Goal: Information Seeking & Learning: Learn about a topic

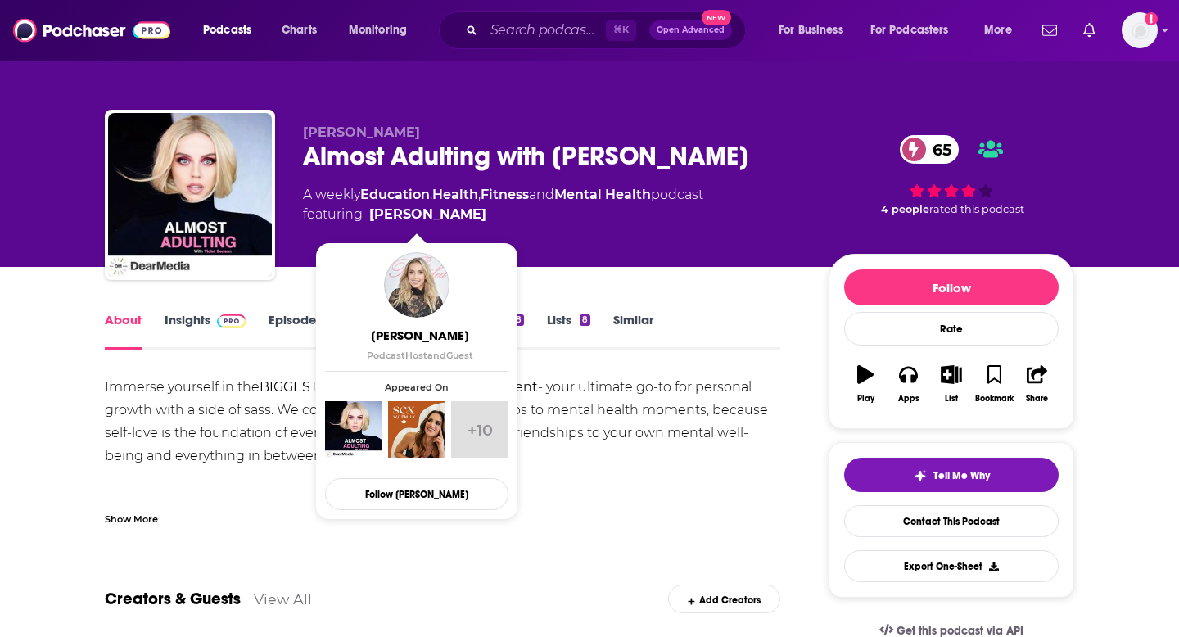
drag, startPoint x: 494, startPoint y: 214, endPoint x: 463, endPoint y: 213, distance: 30.3
click at [463, 213] on span "featuring Violet Benson" at bounding box center [503, 215] width 400 height 20
copy span "[PERSON_NAME]"
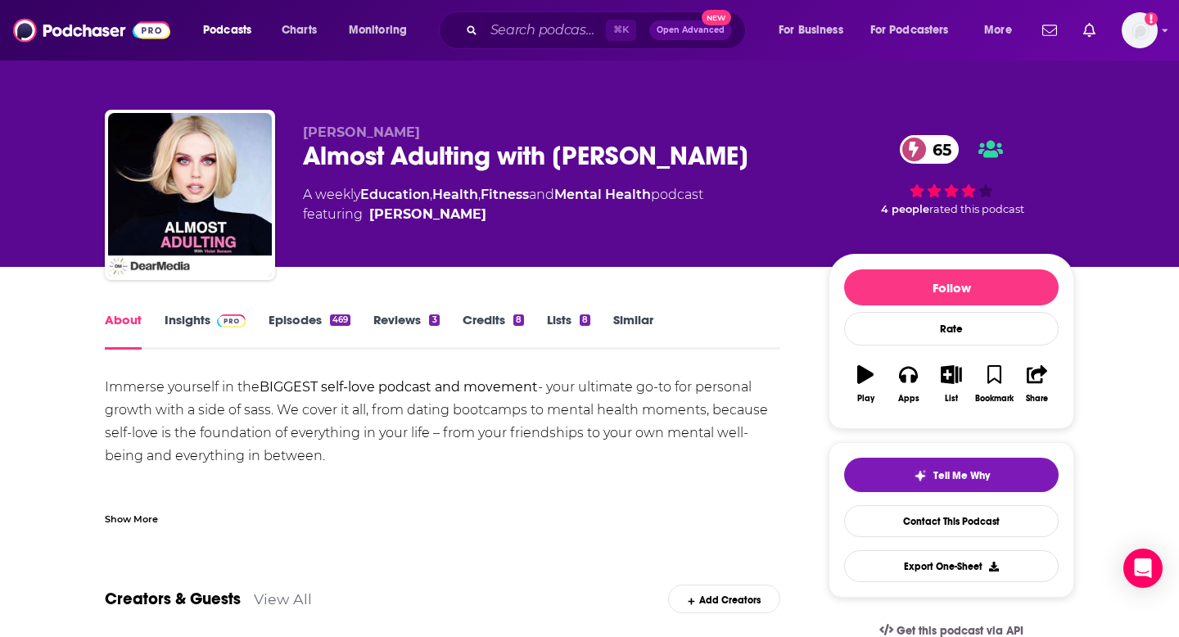
click at [232, 407] on div "Immerse yourself in the BIGGEST self-love podcast and movement - your ultimate …" at bounding box center [443, 502] width 676 height 252
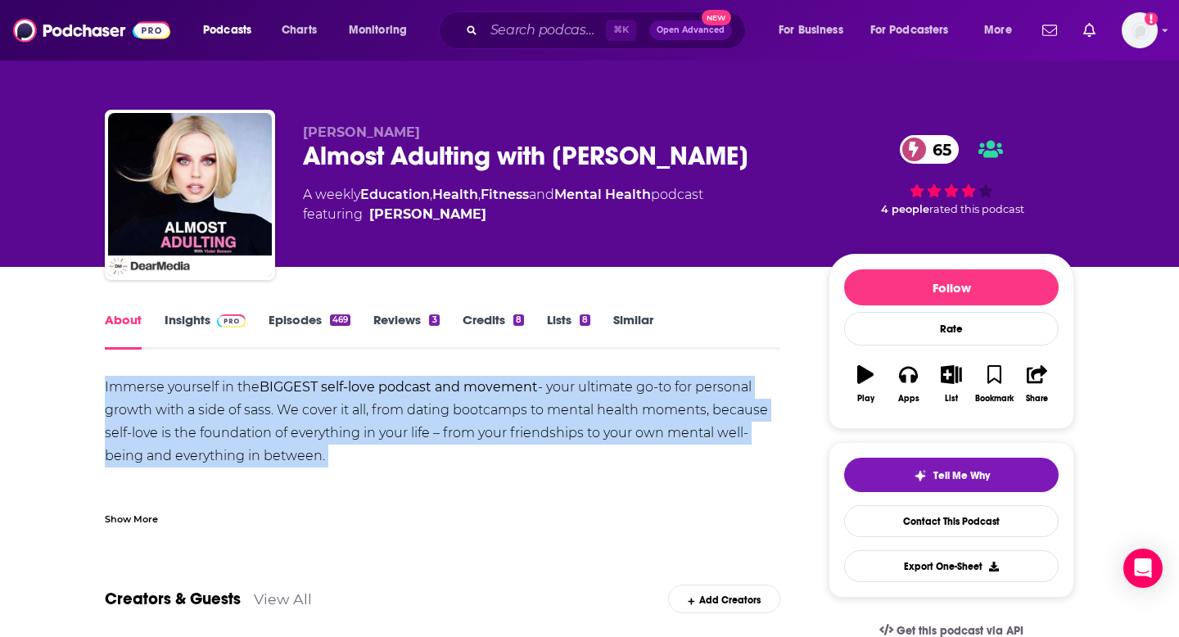
click at [232, 407] on div "Immerse yourself in the BIGGEST self-love podcast and movement - your ultimate …" at bounding box center [443, 502] width 676 height 252
copy div "Immerse yourself in the BIGGEST self-love podcast and movement - your ultimate …"
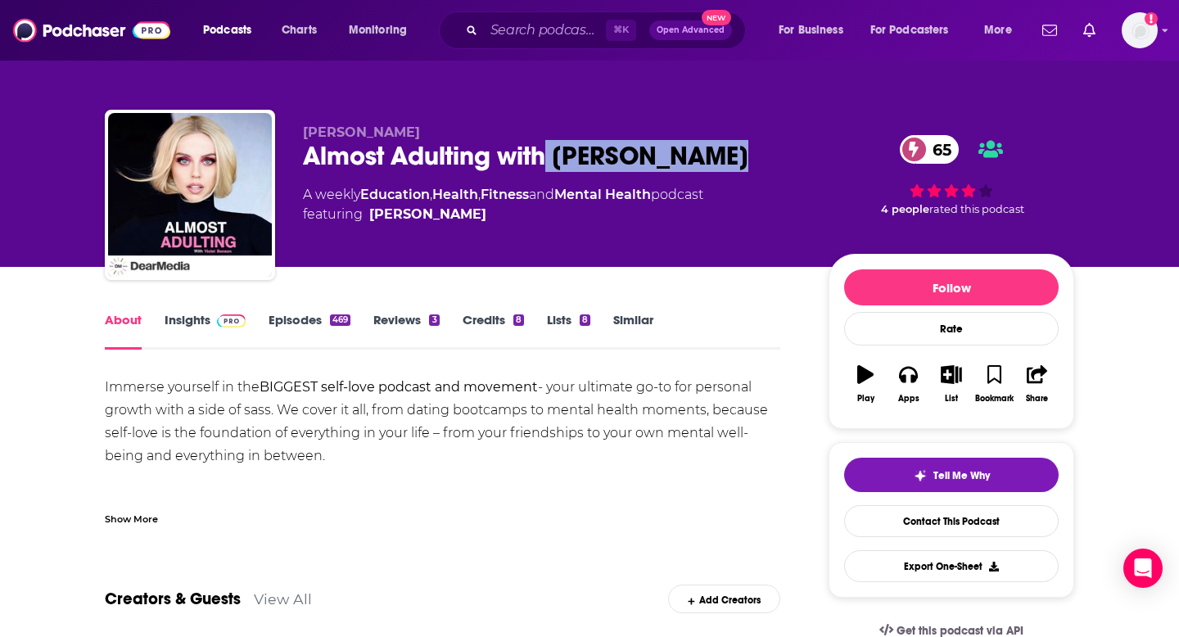
drag, startPoint x: 719, startPoint y: 154, endPoint x: 542, endPoint y: 158, distance: 176.9
click at [542, 158] on div "Almost Adulting with Violet Benson 65" at bounding box center [553, 156] width 500 height 32
click at [487, 217] on span "featuring Violet Benson" at bounding box center [503, 215] width 400 height 20
drag, startPoint x: 298, startPoint y: 200, endPoint x: 728, endPoint y: 200, distance: 429.9
click at [728, 200] on div "[PERSON_NAME] Almost Adulting with [PERSON_NAME] 65 A weekly Education , Health…" at bounding box center [590, 198] width 970 height 177
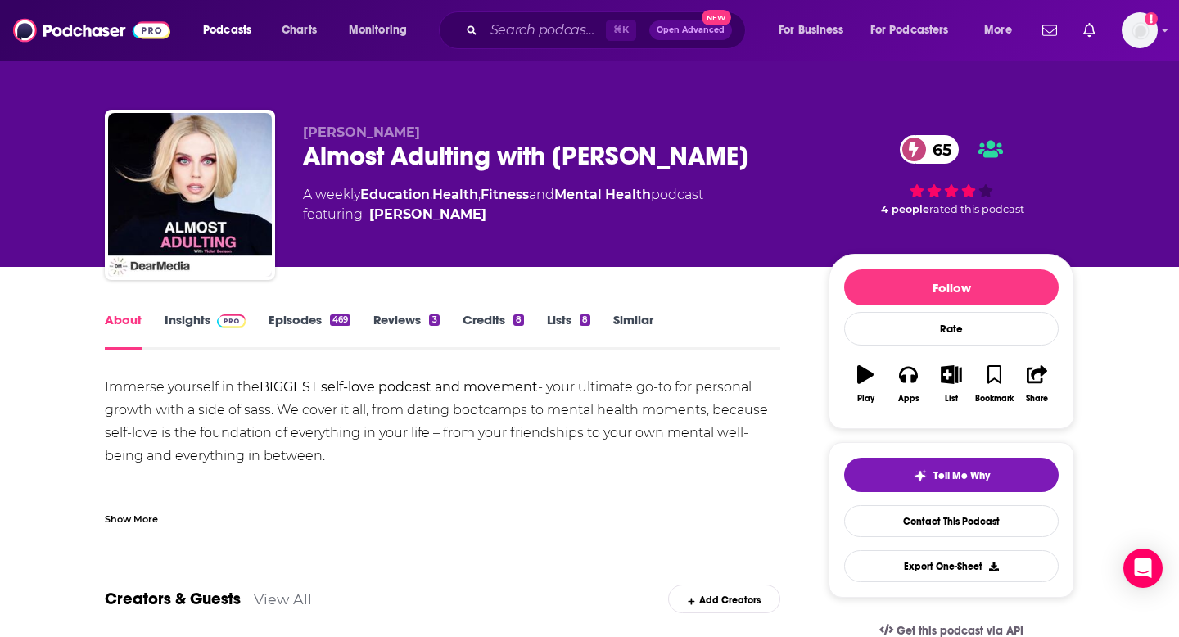
copy div "A weekly Education , Health , Fitness and Mental Health podcast"
click at [309, 312] on link "Episodes 469" at bounding box center [310, 331] width 82 height 38
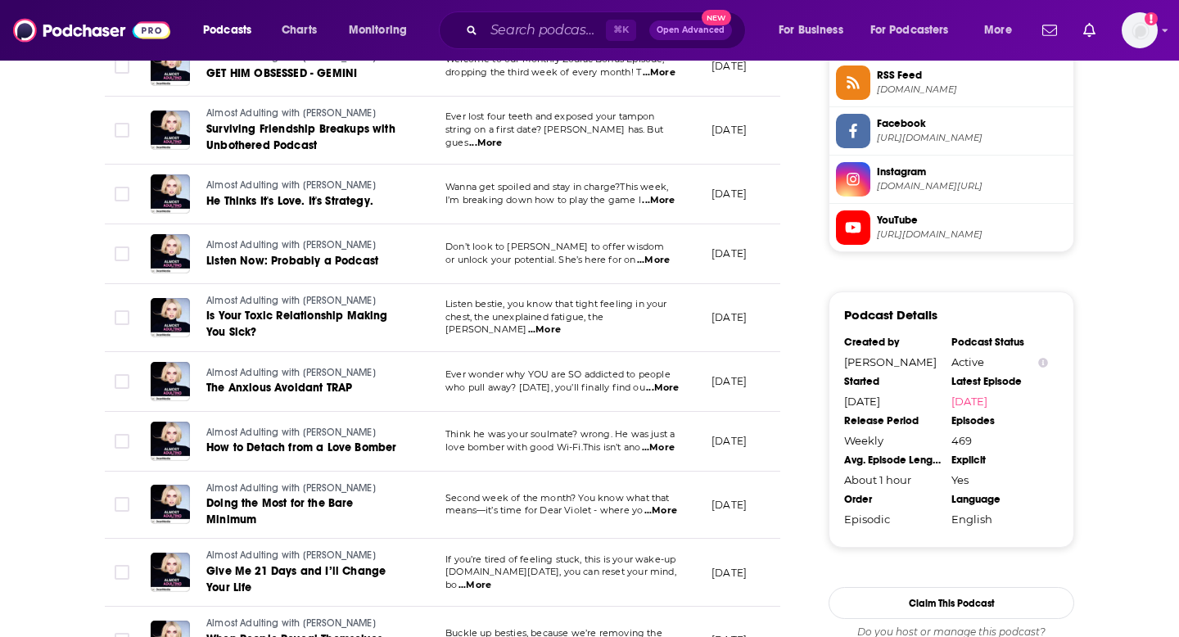
scroll to position [1749, 0]
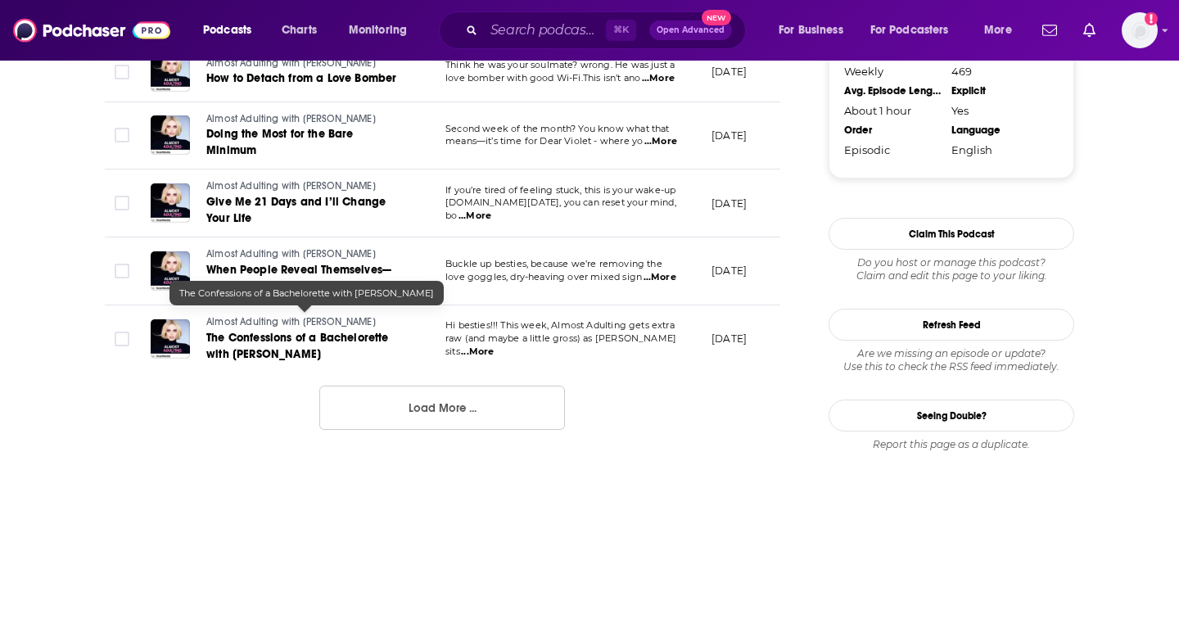
click at [324, 330] on link "The Confessions of a Bachelorette with [PERSON_NAME]" at bounding box center [304, 346] width 197 height 33
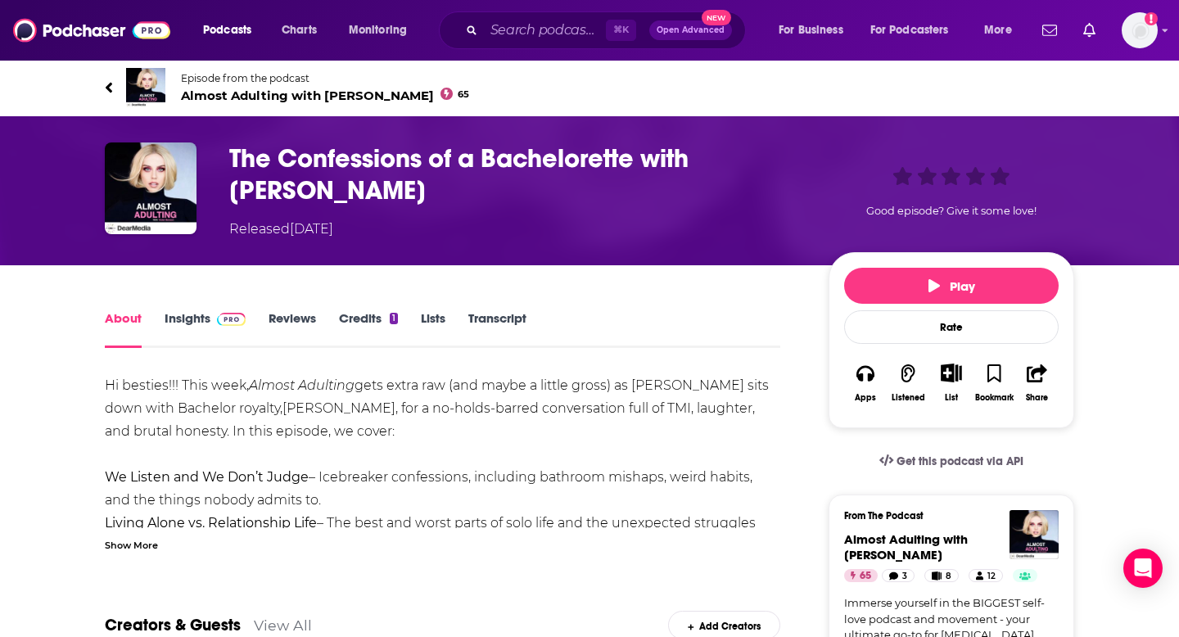
click at [477, 314] on link "Transcript" at bounding box center [497, 329] width 58 height 38
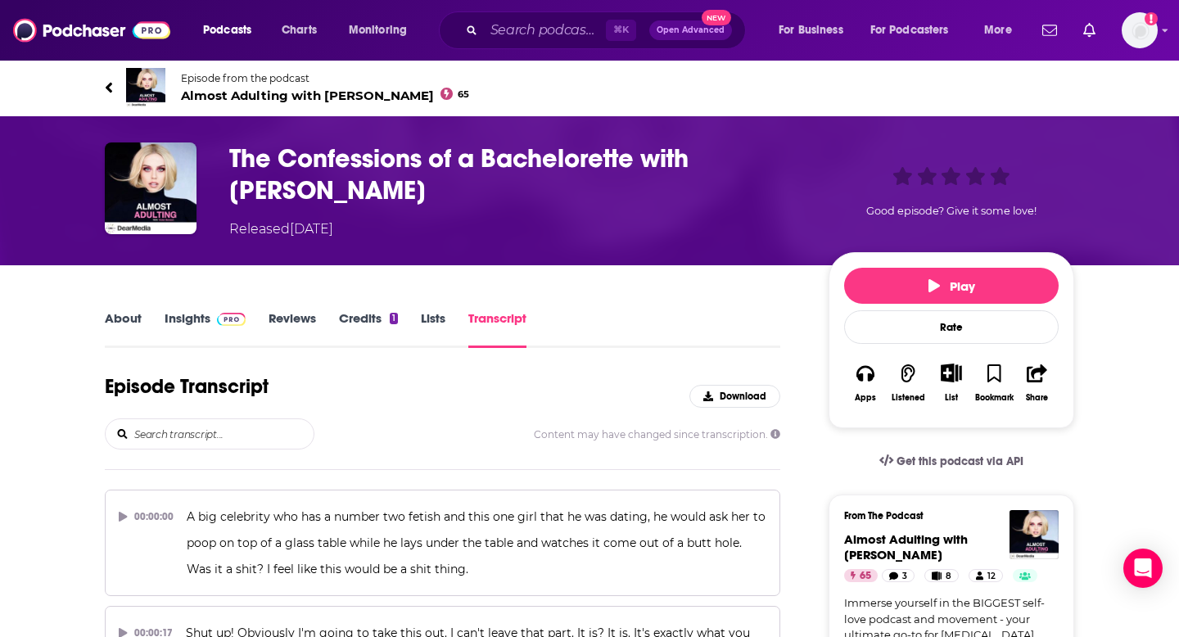
drag, startPoint x: 704, startPoint y: 159, endPoint x: 719, endPoint y: 192, distance: 36.7
click at [719, 192] on h3 "The Confessions of a Bachelorette with [PERSON_NAME]" at bounding box center [515, 174] width 573 height 64
copy h3 "[PERSON_NAME]"
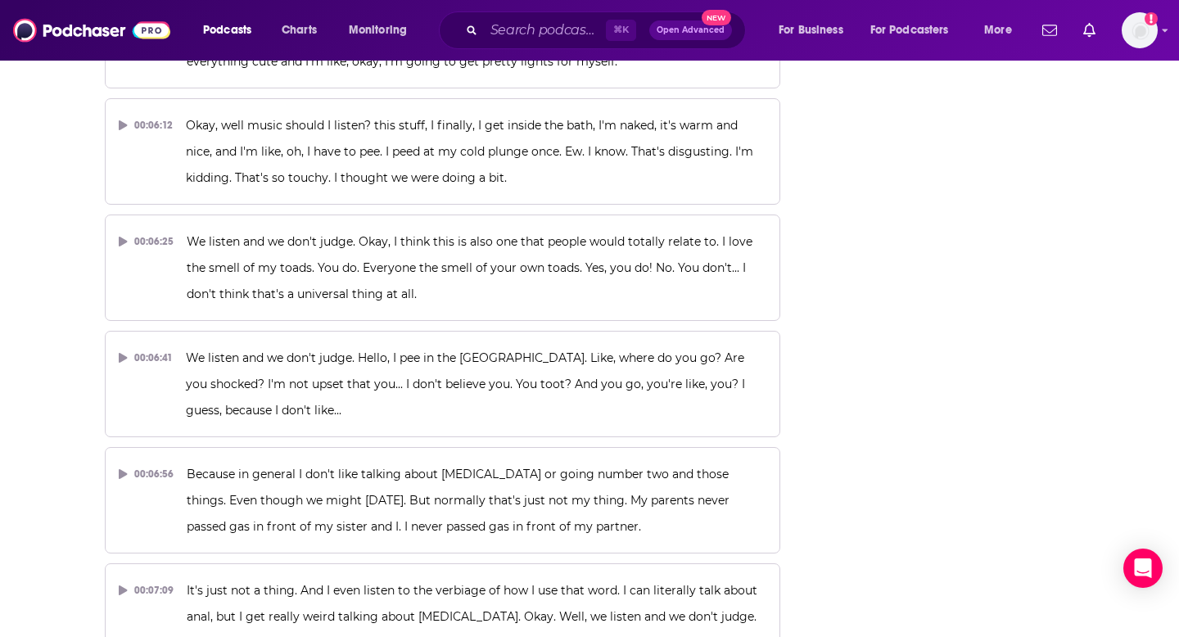
scroll to position [2416, 0]
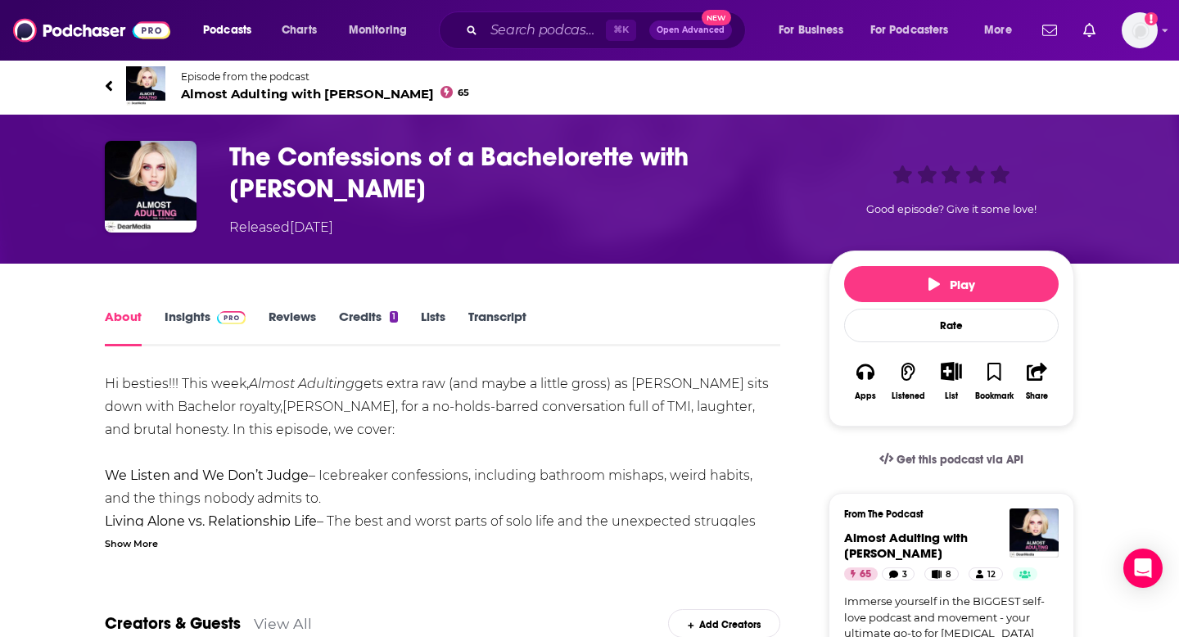
scroll to position [7, 0]
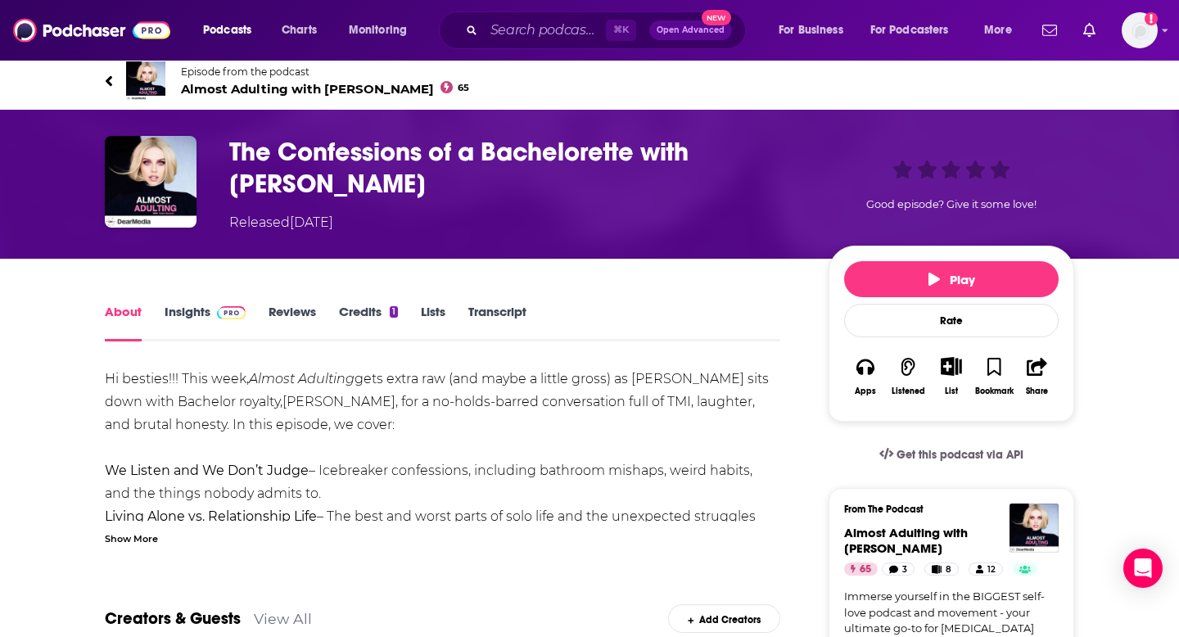
click at [104, 79] on div "Episode from the podcast Almost Adulting with [PERSON_NAME] 65 Next Episode" at bounding box center [590, 81] width 994 height 66
click at [122, 86] on link "Episode from the podcast Almost Adulting with [PERSON_NAME] 65" at bounding box center [590, 80] width 970 height 39
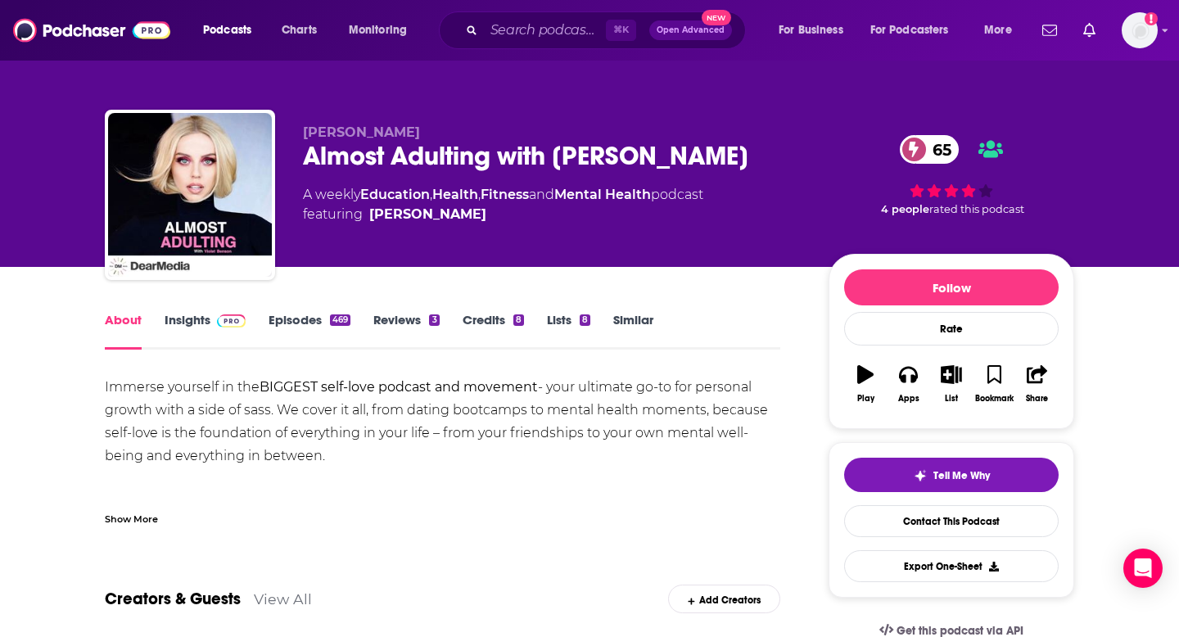
click at [111, 82] on div "[PERSON_NAME] Almost Adulting with [PERSON_NAME] 65 A weekly Education , Health…" at bounding box center [590, 133] width 1048 height 267
click at [294, 314] on link "Episodes 469" at bounding box center [310, 331] width 82 height 38
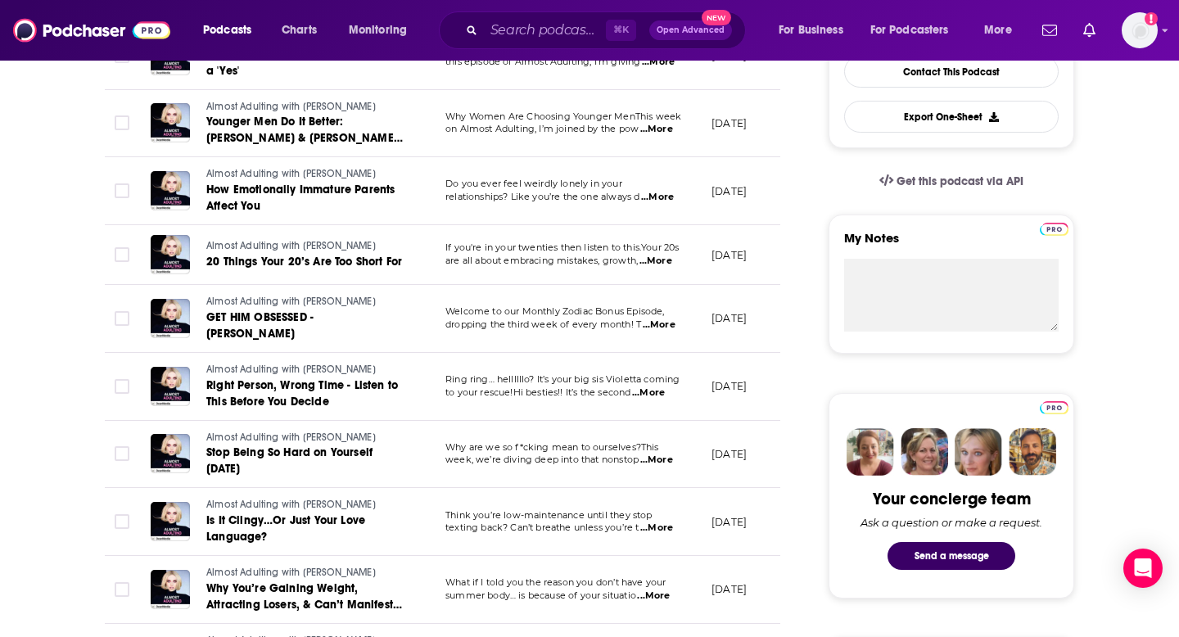
scroll to position [456, 0]
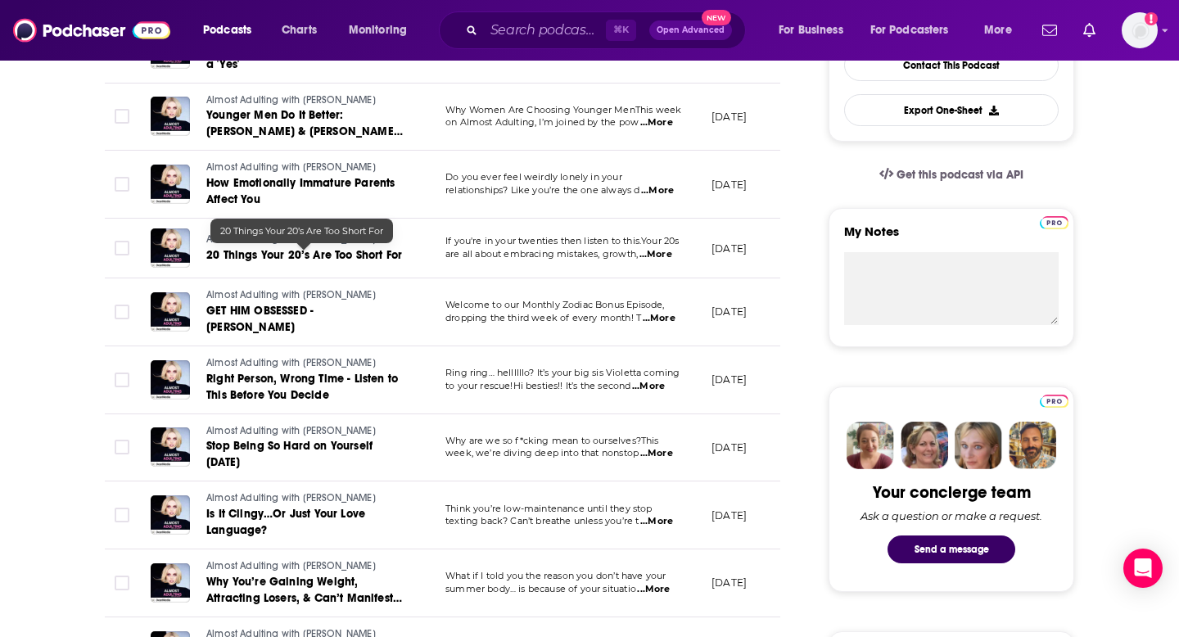
click at [332, 253] on span "20 Things Your 20’s Are Too Short For" at bounding box center [304, 255] width 196 height 14
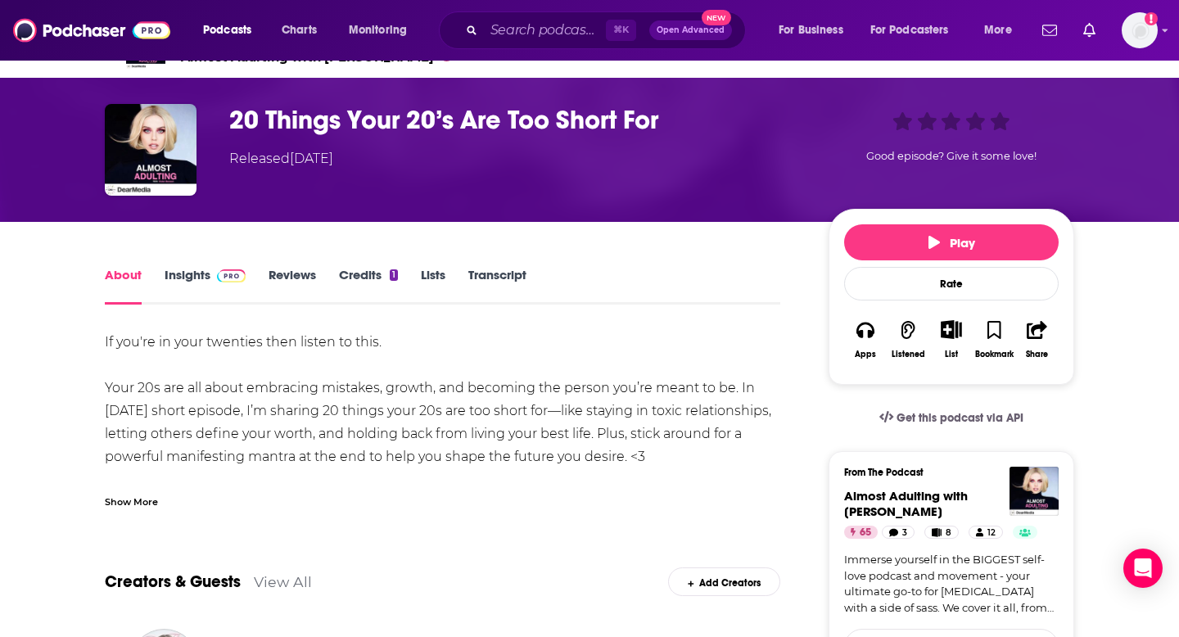
scroll to position [21, 0]
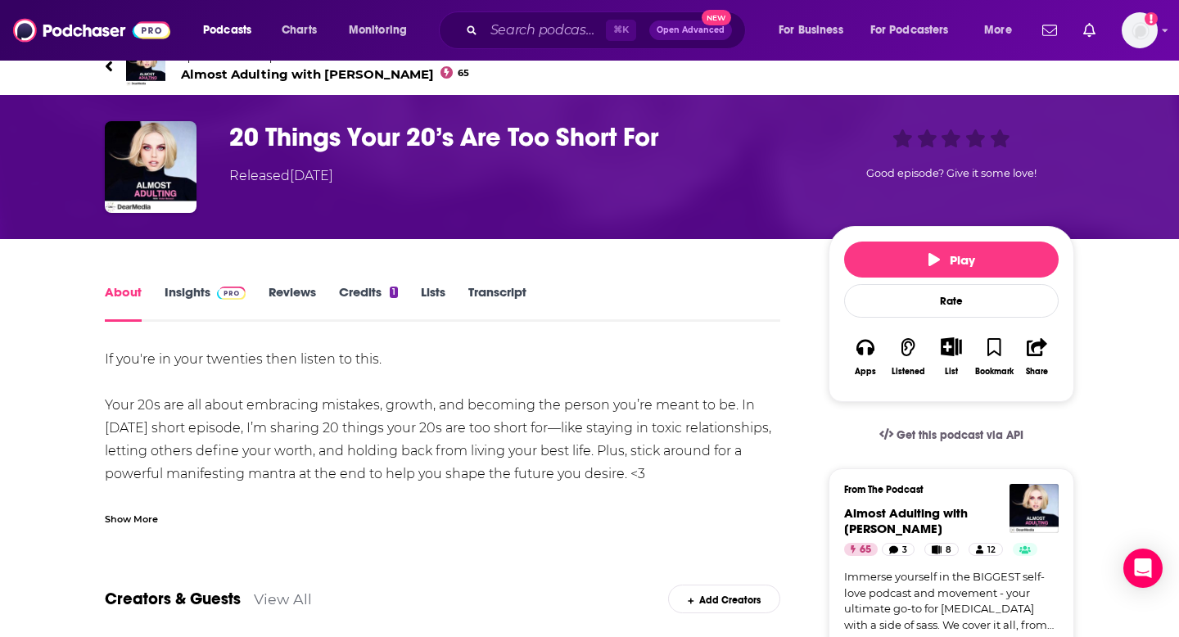
click at [495, 287] on link "Transcript" at bounding box center [497, 303] width 58 height 38
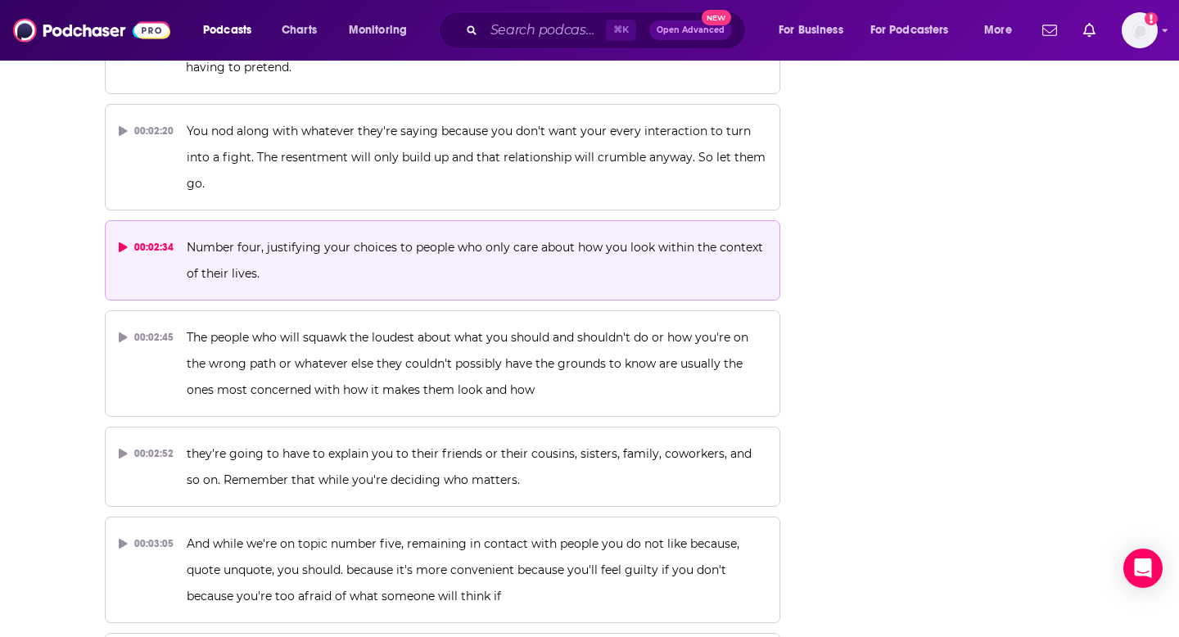
scroll to position [1519, 0]
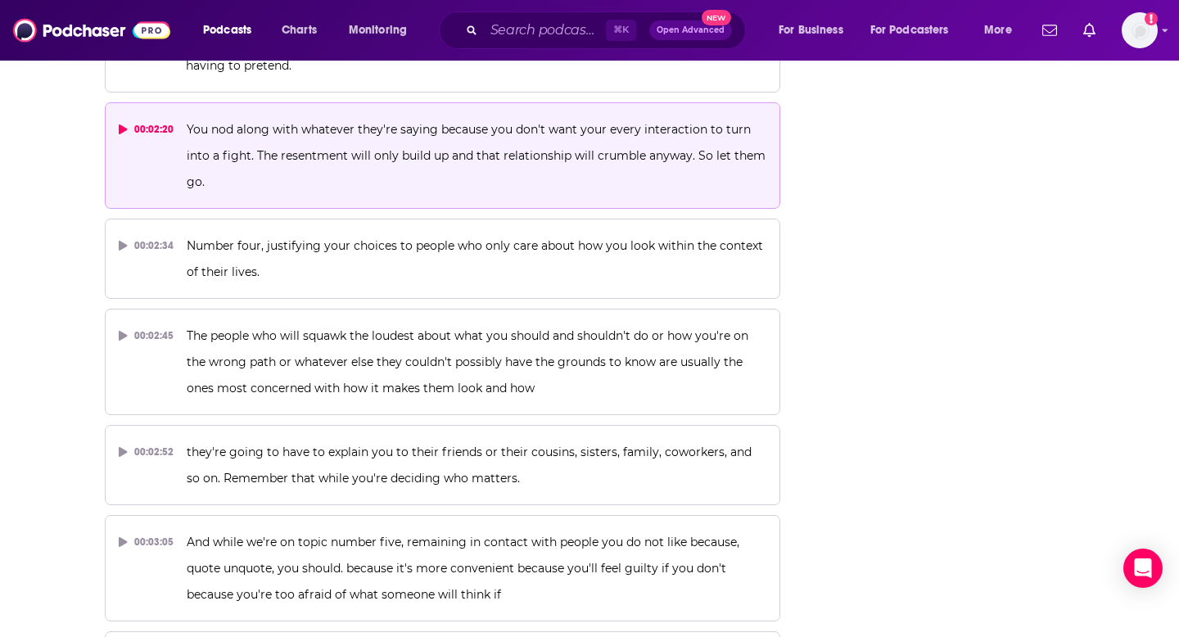
click at [366, 121] on p "You nod along with whatever they're saying because you don't want your every in…" at bounding box center [477, 155] width 580 height 79
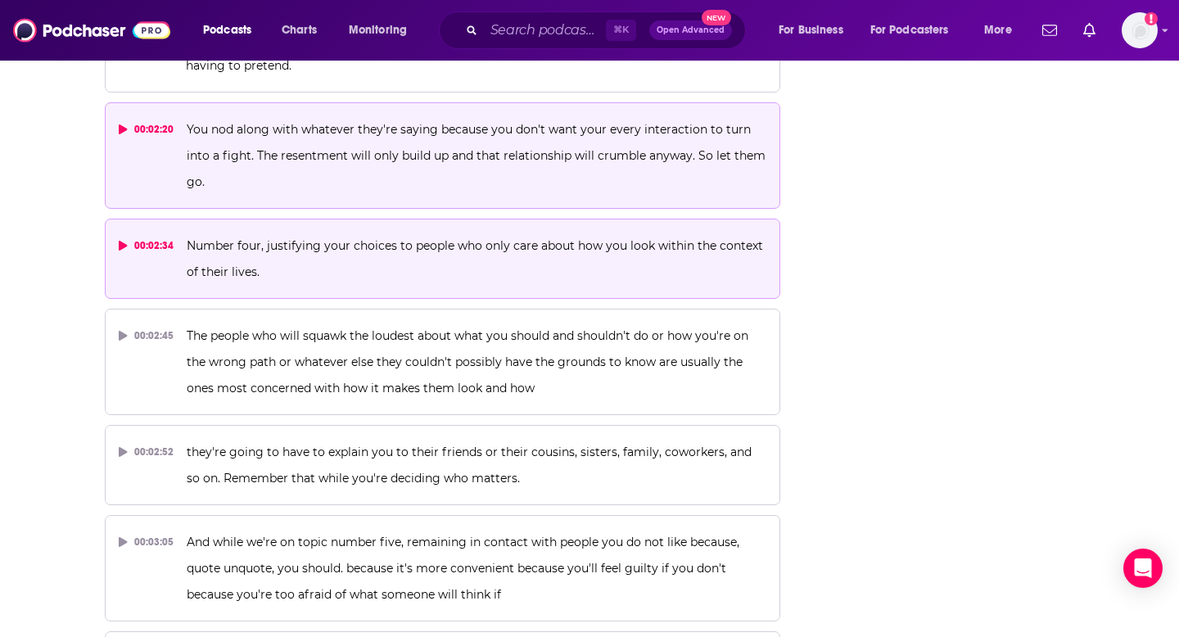
scroll to position [1412, 0]
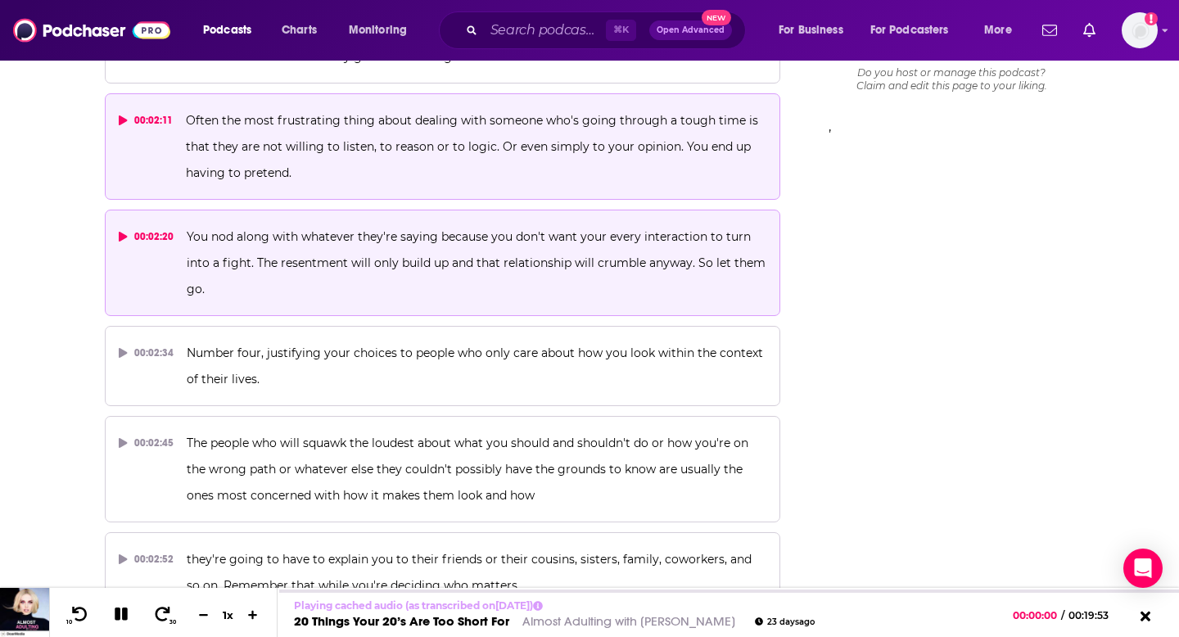
click at [210, 136] on p "Often the most frustrating thing about dealing with someone who's going through…" at bounding box center [476, 146] width 581 height 79
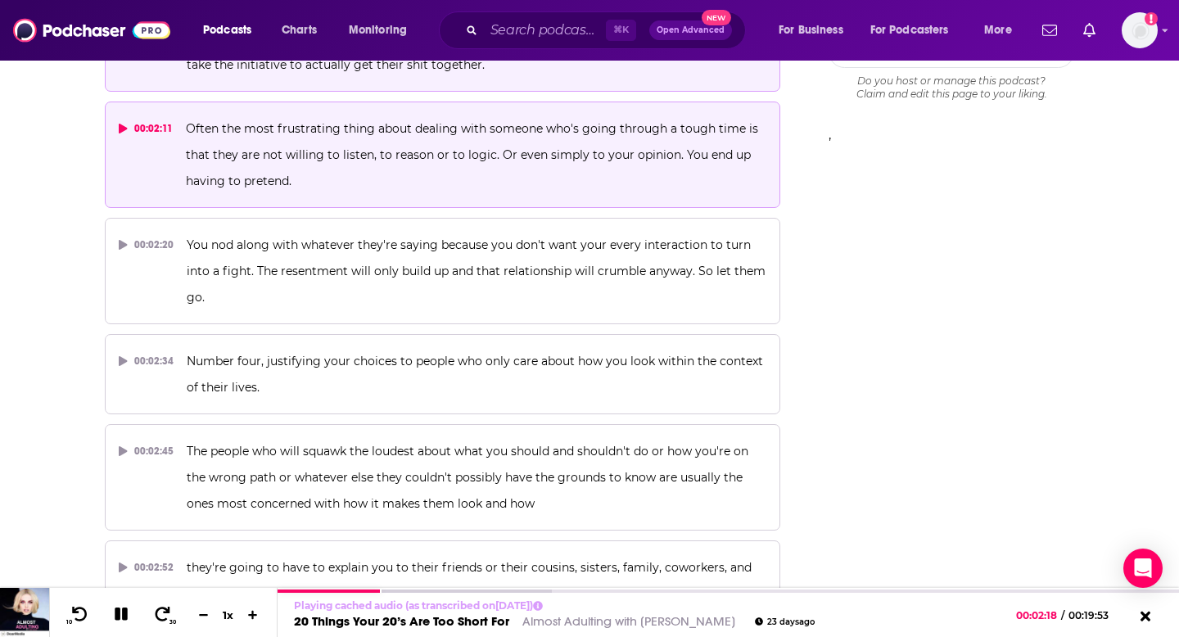
scroll to position [1403, 0]
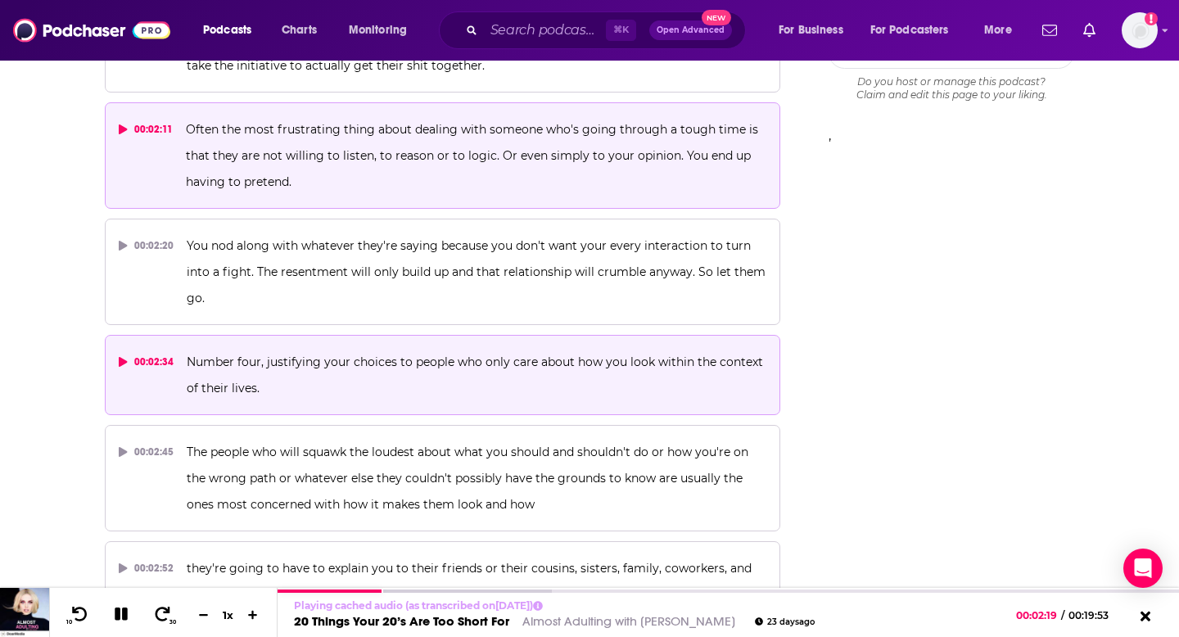
click at [309, 375] on p "Number four, justifying your choices to people who only care about how you look…" at bounding box center [477, 375] width 580 height 52
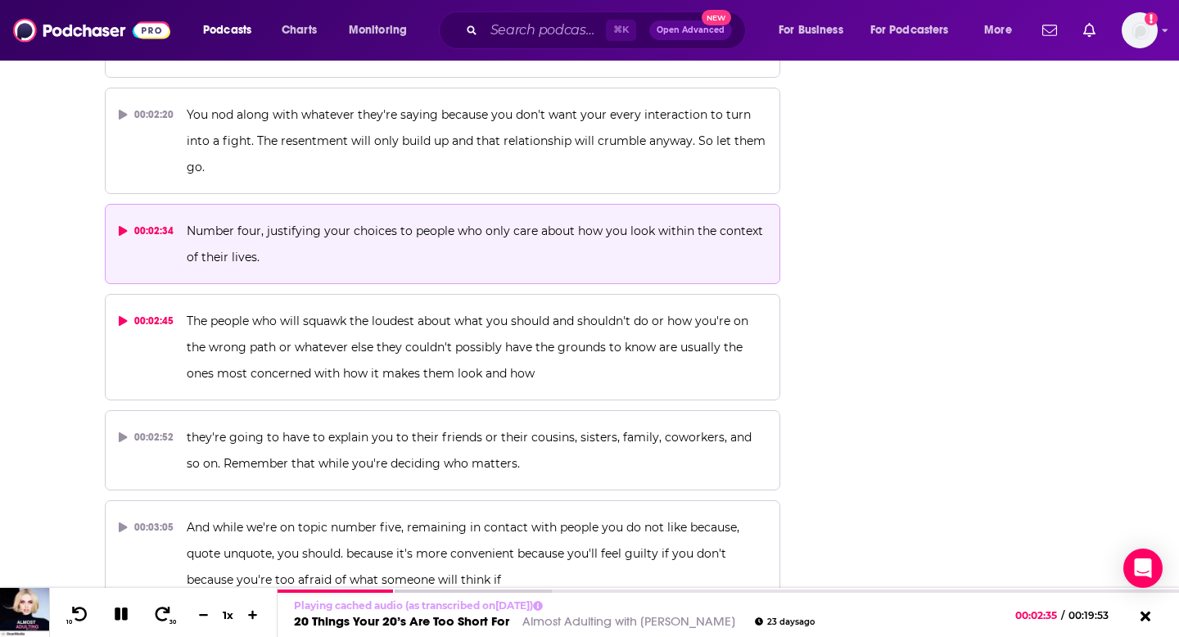
scroll to position [1532, 0]
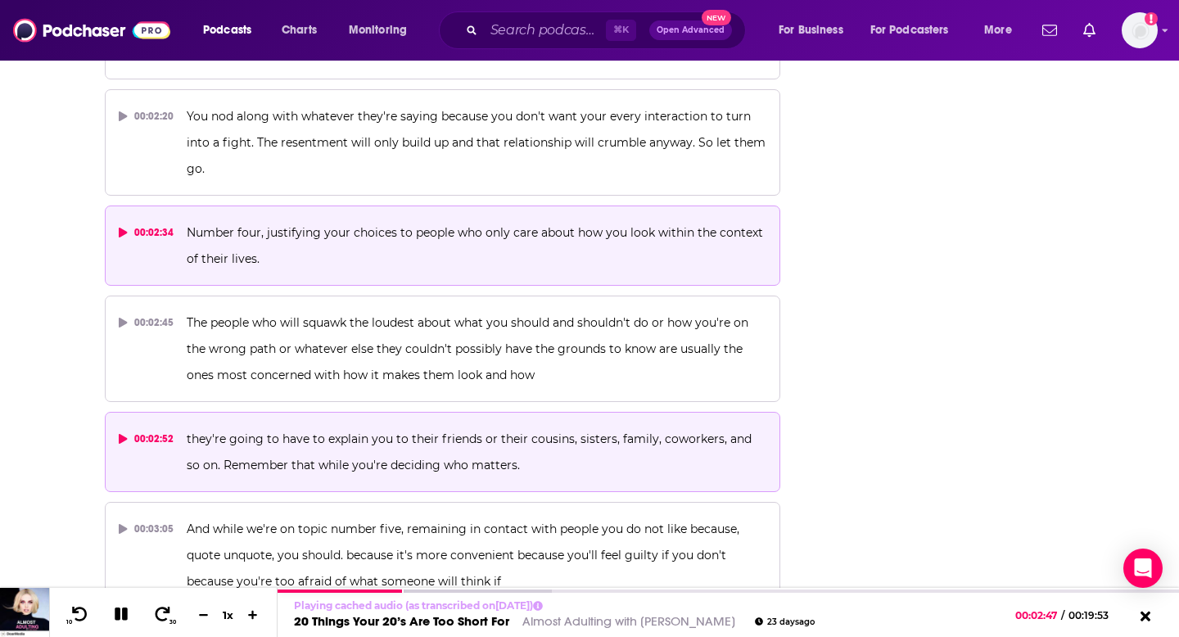
click at [105, 206] on button "00:02:34 Number four, justifying your choices to people who only care about how…" at bounding box center [443, 246] width 676 height 80
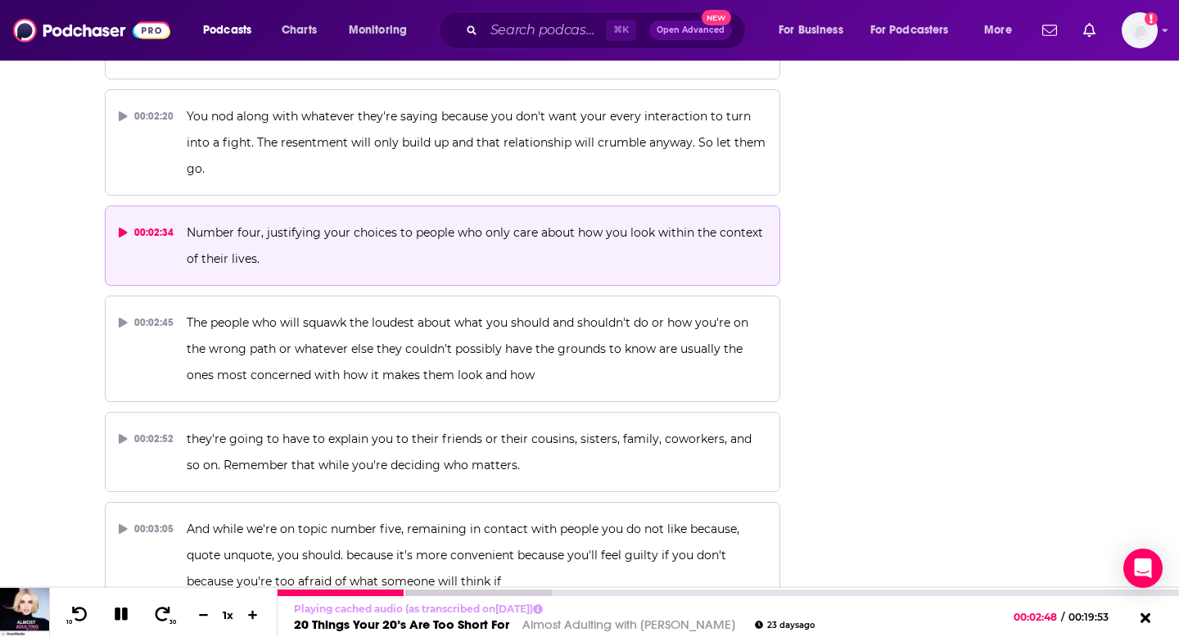
click at [123, 616] on icon at bounding box center [121, 614] width 13 height 13
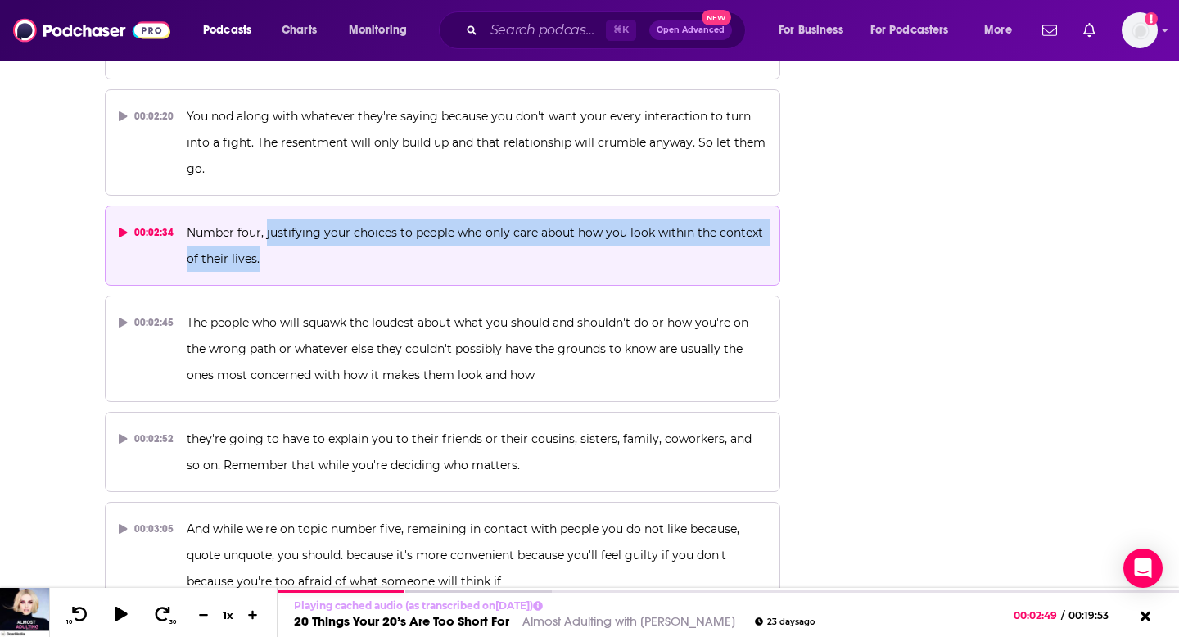
drag, startPoint x: 291, startPoint y: 266, endPoint x: 264, endPoint y: 233, distance: 43.1
click at [264, 233] on p "Number four, justifying your choices to people who only care about how you look…" at bounding box center [477, 245] width 580 height 52
copy span "justifying your choices to people who only care about how you look within the c…"
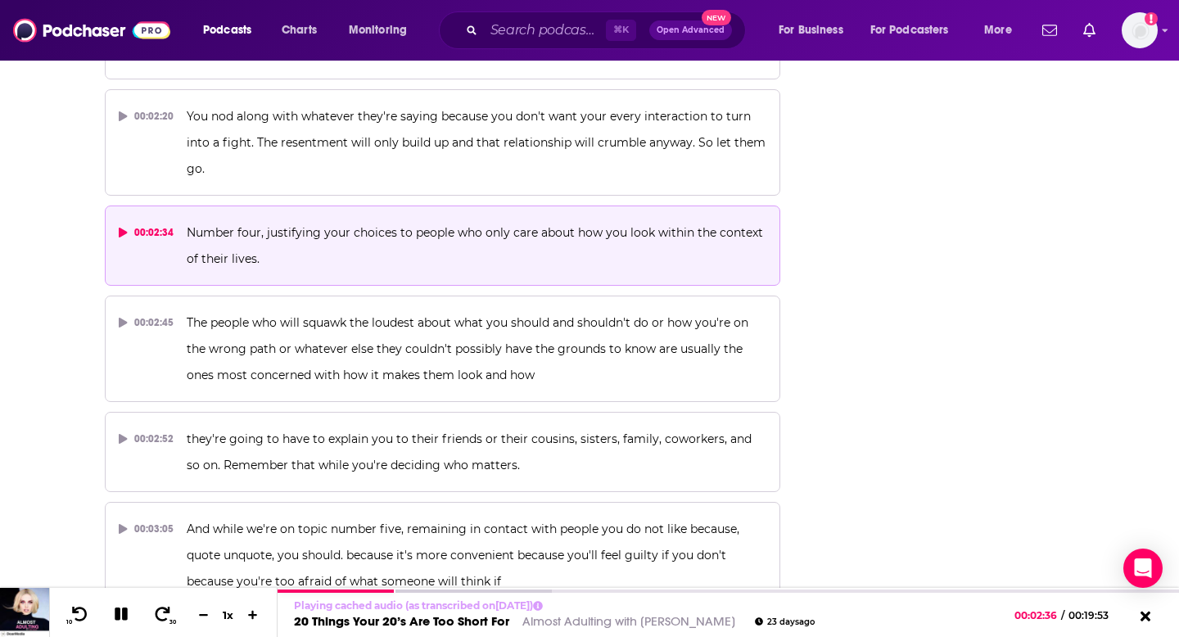
click at [125, 229] on icon at bounding box center [123, 233] width 9 height 10
click at [122, 634] on div "10 30 1 x" at bounding box center [163, 612] width 228 height 49
click at [120, 606] on button at bounding box center [121, 615] width 29 height 20
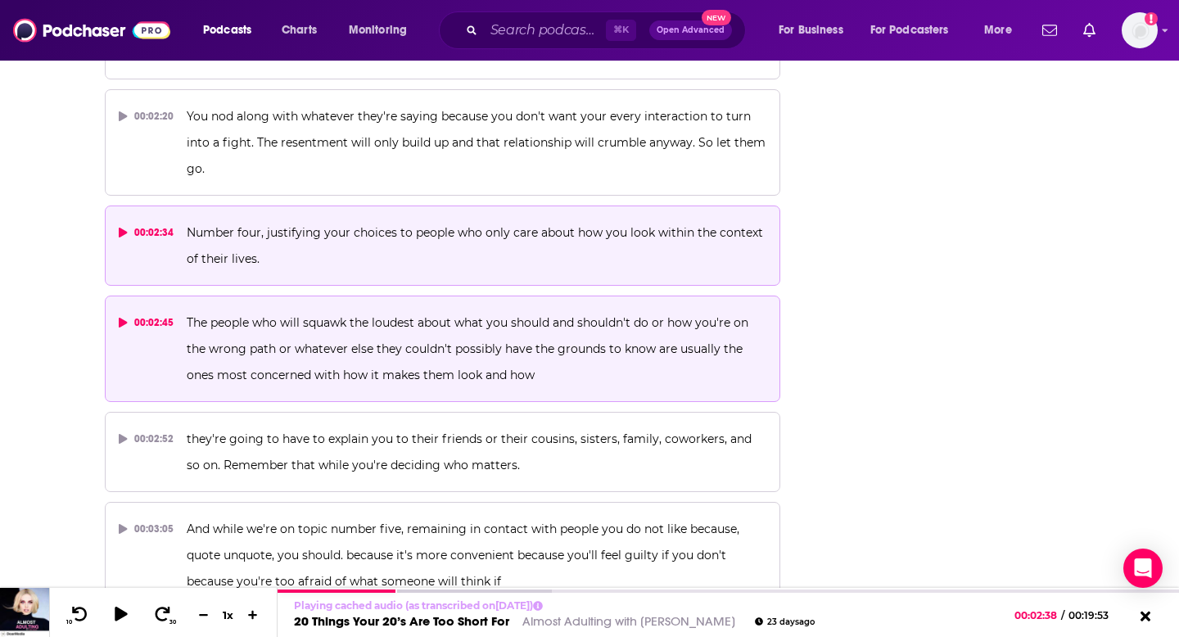
click at [162, 299] on button "00:02:45 The people who will squawk the loudest about what you should and shoul…" at bounding box center [443, 349] width 676 height 106
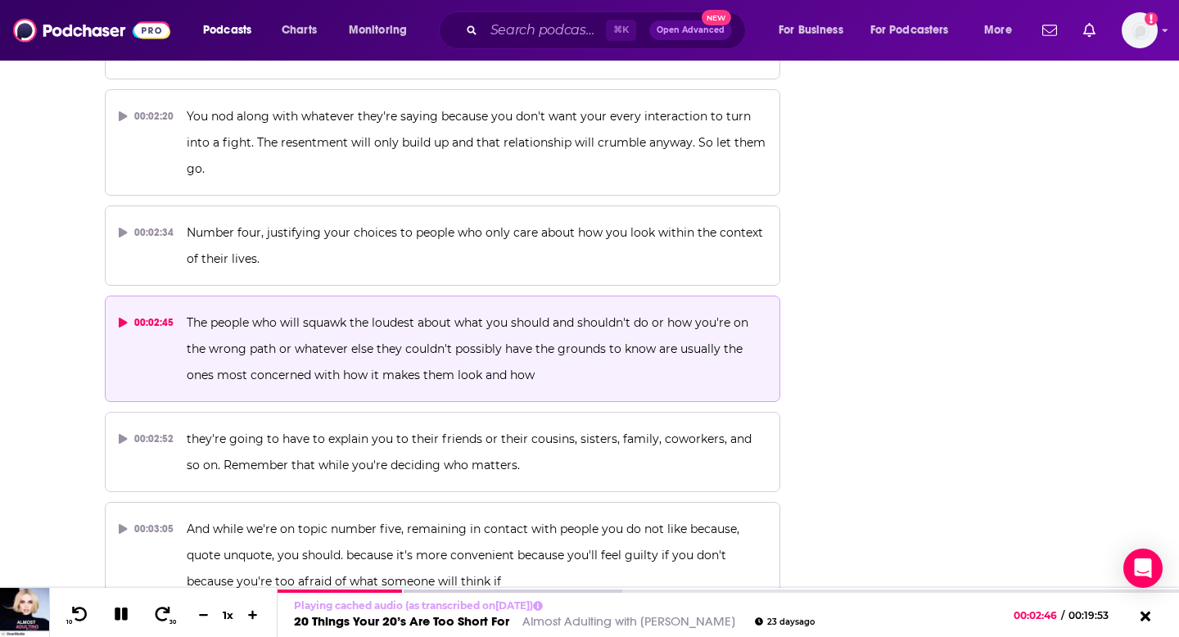
click at [459, 336] on p "The people who will squawk the loudest about what you should and shouldn't do o…" at bounding box center [477, 349] width 580 height 79
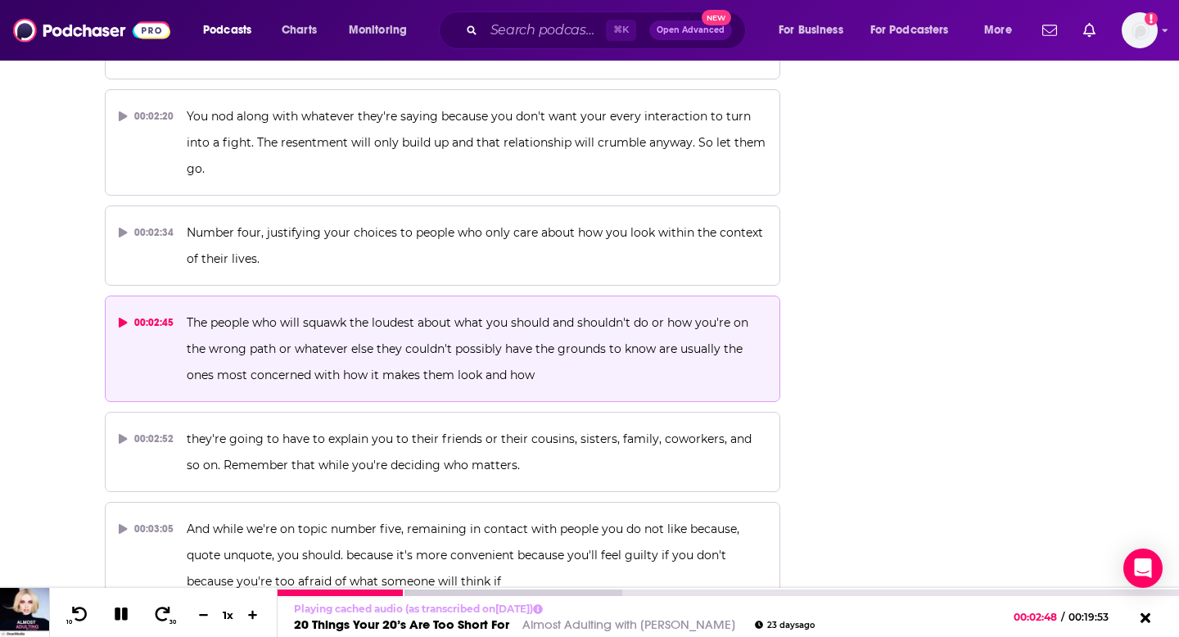
click at [117, 619] on icon at bounding box center [121, 614] width 13 height 13
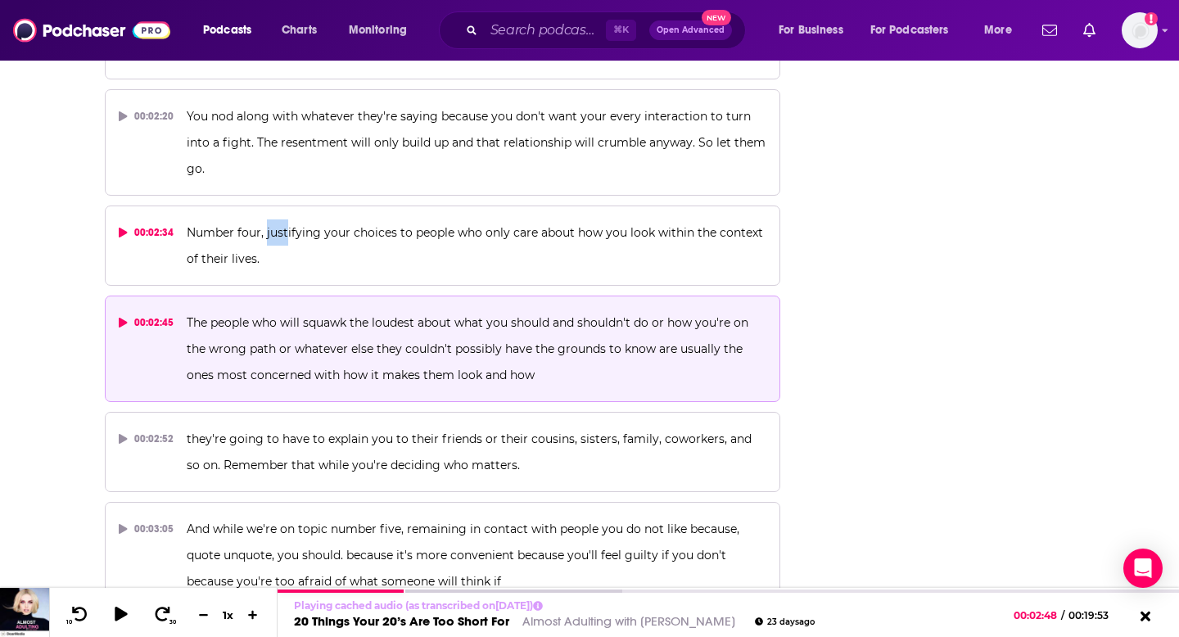
scroll to position [1531, 0]
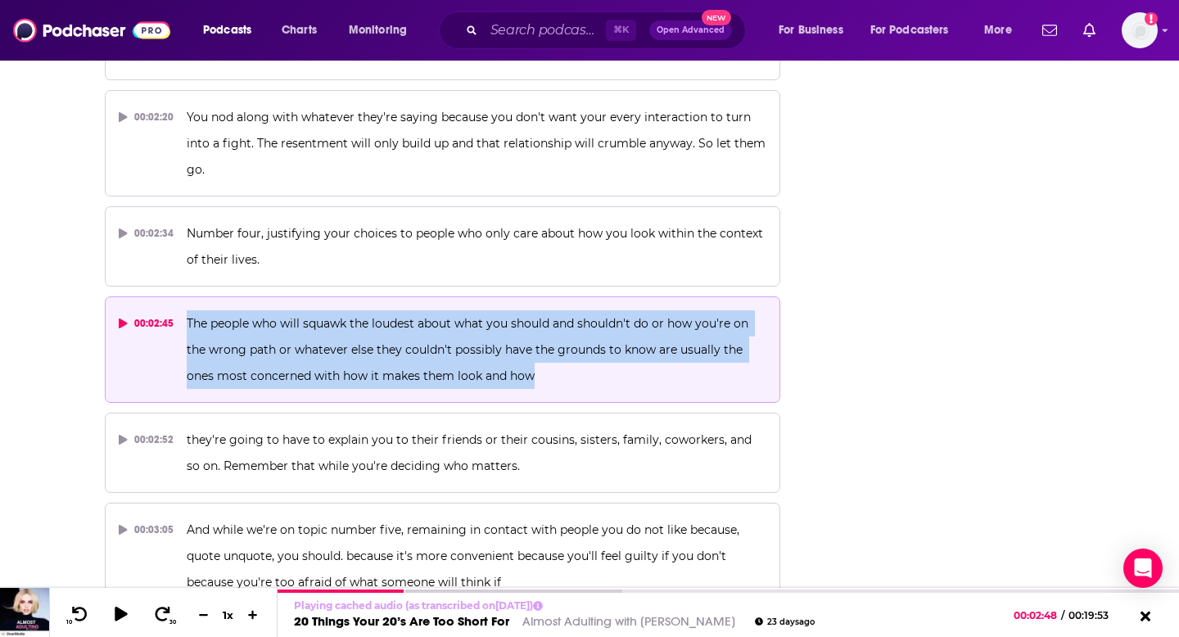
drag, startPoint x: 572, startPoint y: 384, endPoint x: 187, endPoint y: 324, distance: 389.5
click at [187, 323] on p "The people who will squawk the loudest about what you should and shouldn't do o…" at bounding box center [477, 349] width 580 height 79
copy span "The people who will squawk the loudest about what you should and shouldn't do o…"
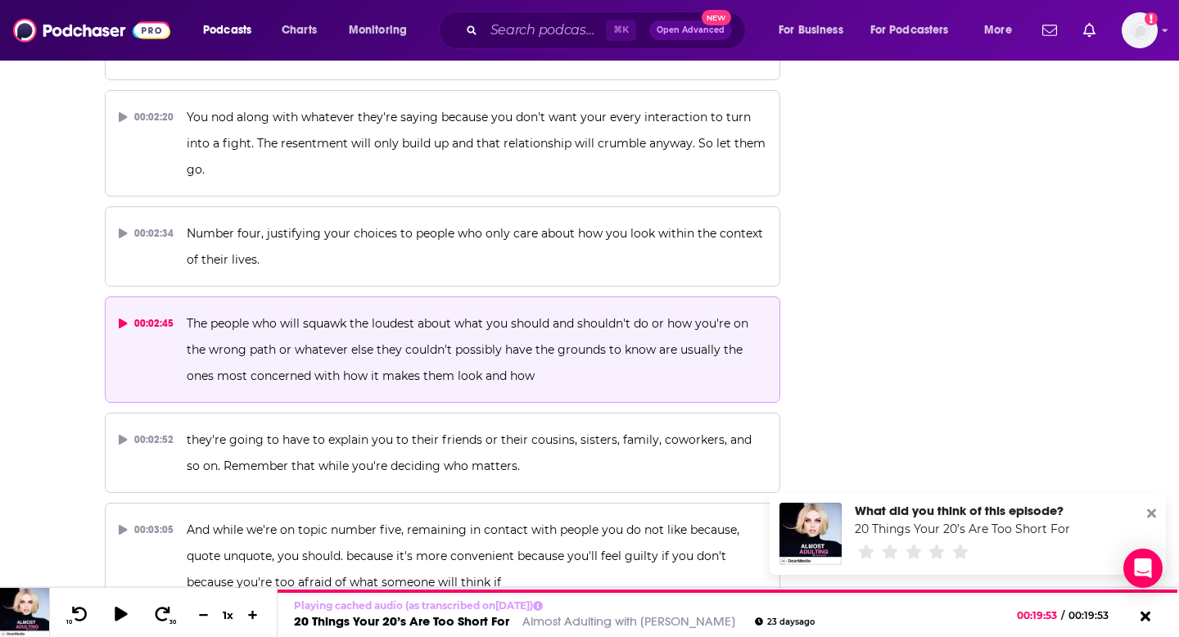
click at [253, 359] on p "The people who will squawk the loudest about what you should and shouldn't do o…" at bounding box center [477, 349] width 580 height 79
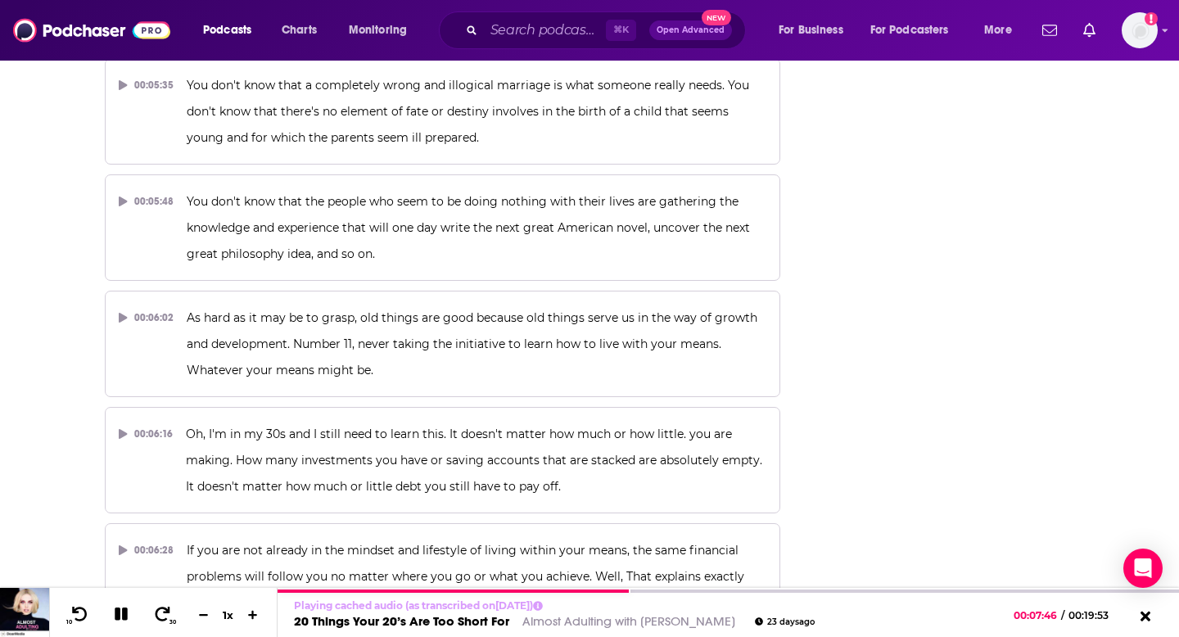
scroll to position [3517, 0]
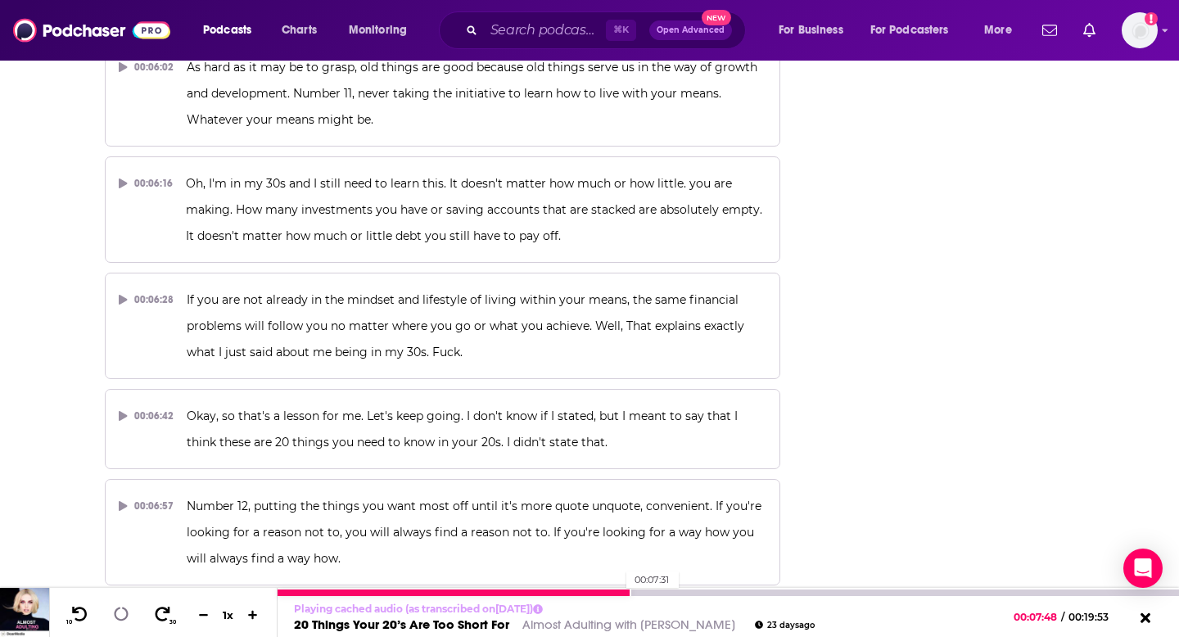
click at [618, 591] on div at bounding box center [455, 593] width 354 height 7
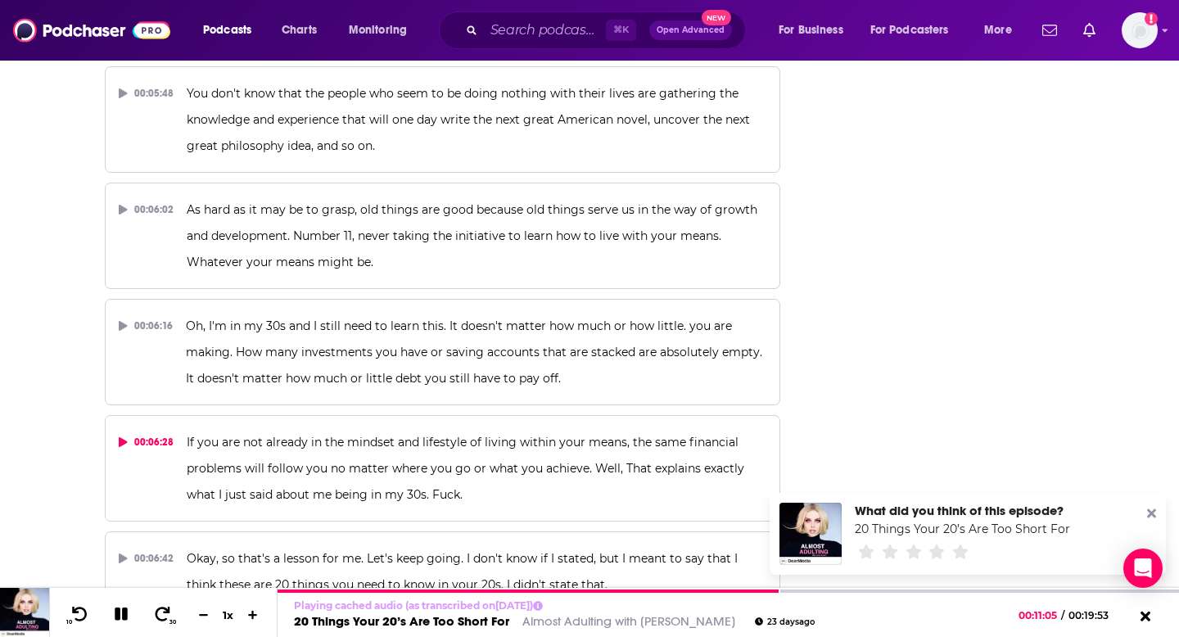
scroll to position [3387, 0]
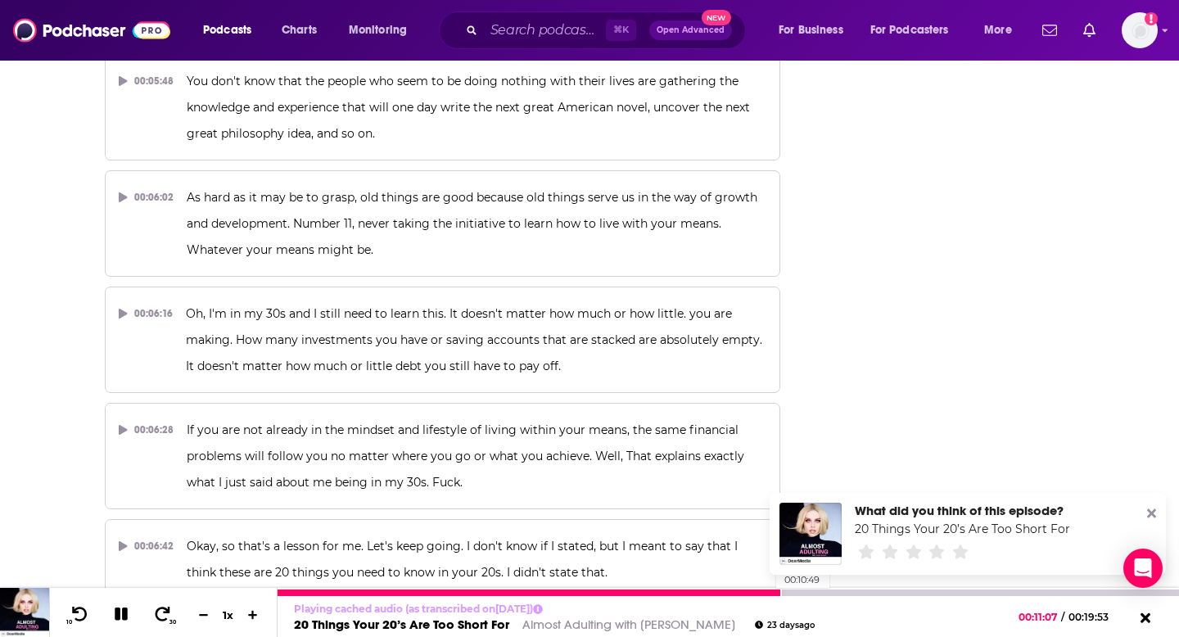
click at [768, 592] on div at bounding box center [530, 593] width 504 height 7
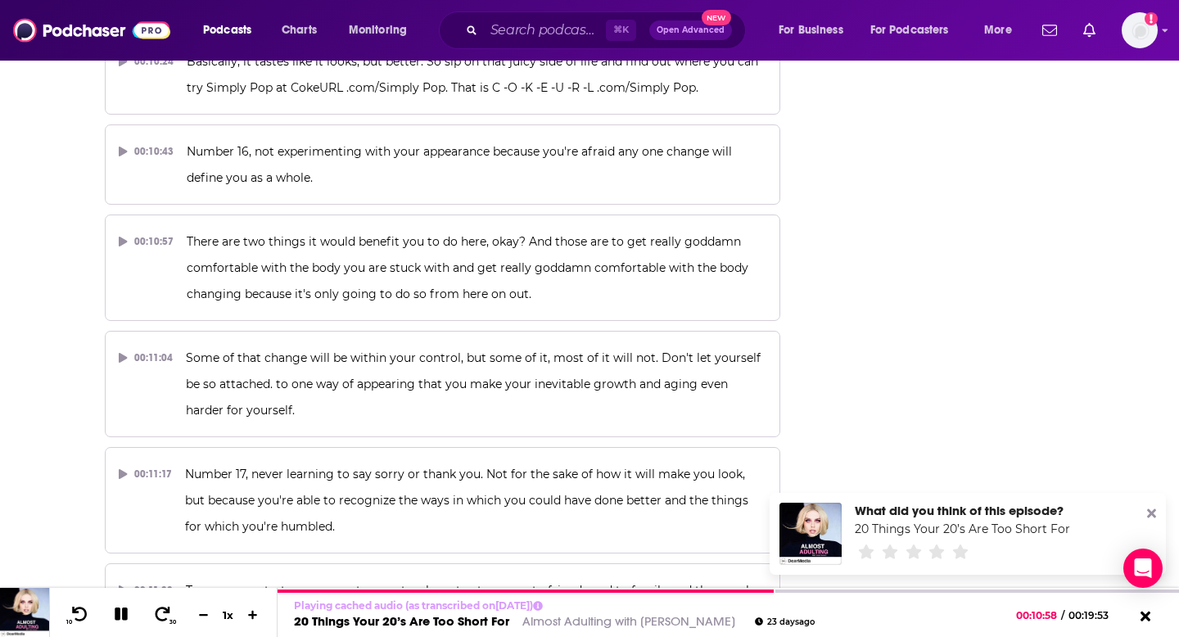
scroll to position [5797, 0]
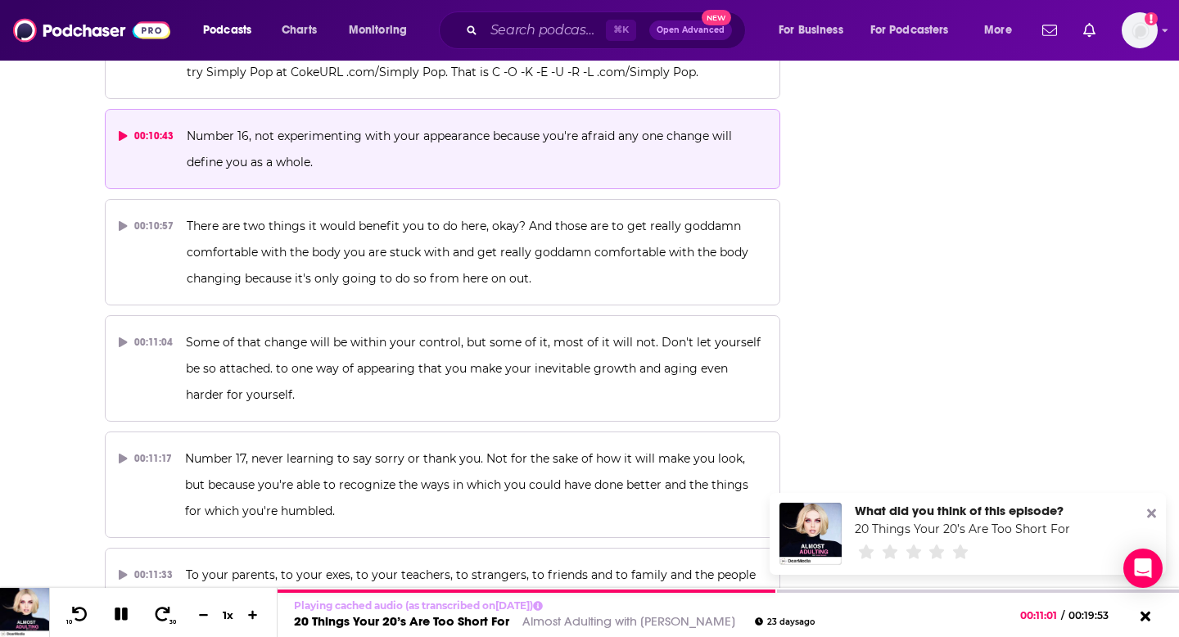
click at [670, 164] on p "Number 16, not experimenting with your appearance because you're afraid any one…" at bounding box center [477, 149] width 580 height 52
click at [105, 109] on button "00:10:43 Number 16, not experimenting with your appearance because you're afrai…" at bounding box center [443, 149] width 676 height 80
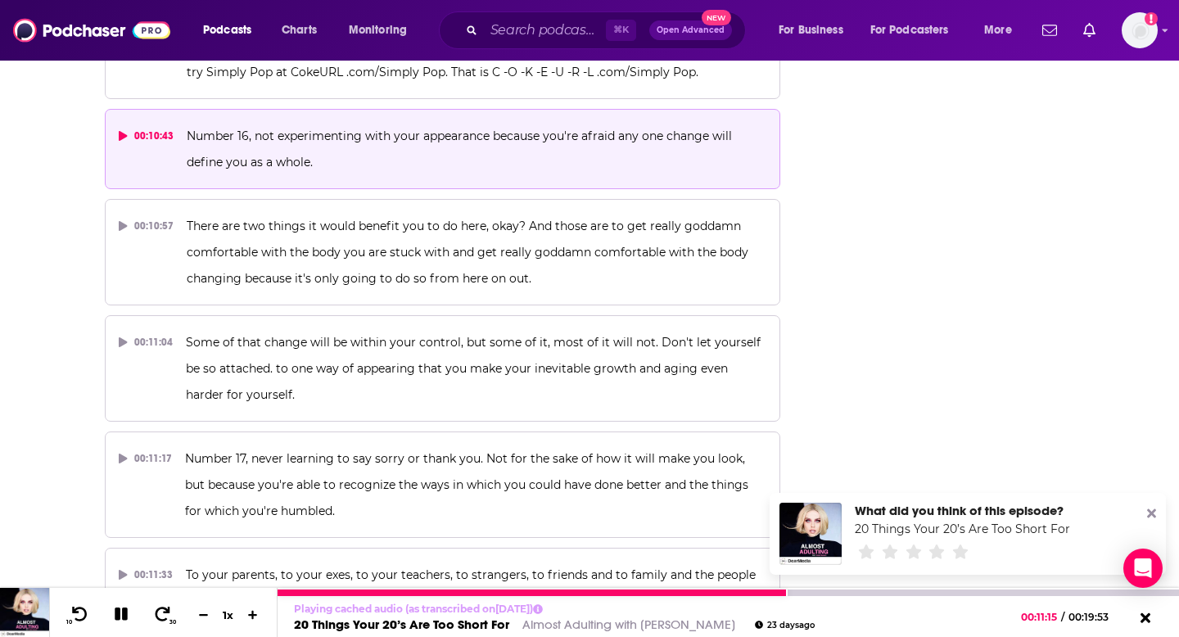
click at [120, 617] on icon at bounding box center [121, 615] width 23 height 22
click at [118, 622] on button at bounding box center [121, 615] width 31 height 23
